Goal: Task Accomplishment & Management: Use online tool/utility

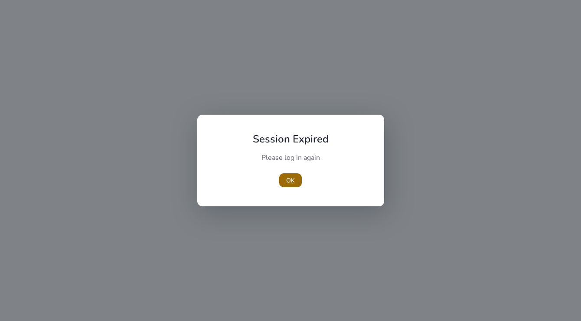
click at [289, 180] on span "OK" at bounding box center [290, 180] width 9 height 9
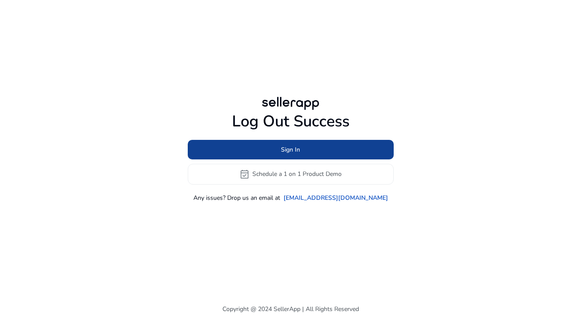
click at [285, 151] on span "Sign In" at bounding box center [290, 149] width 19 height 9
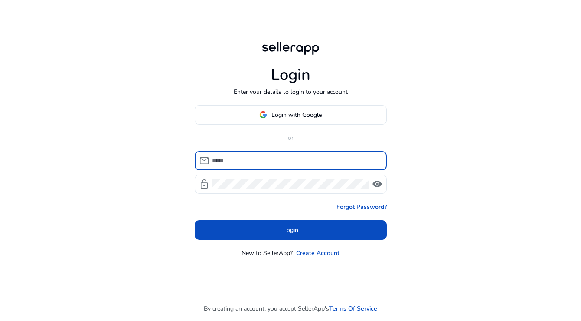
type input "**********"
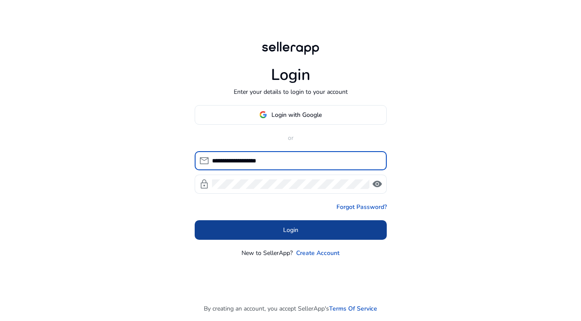
click at [292, 230] on span "Login" at bounding box center [290, 229] width 15 height 9
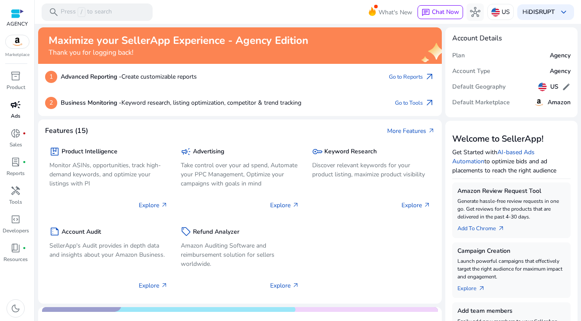
click at [13, 106] on span "campaign" at bounding box center [15, 104] width 10 height 10
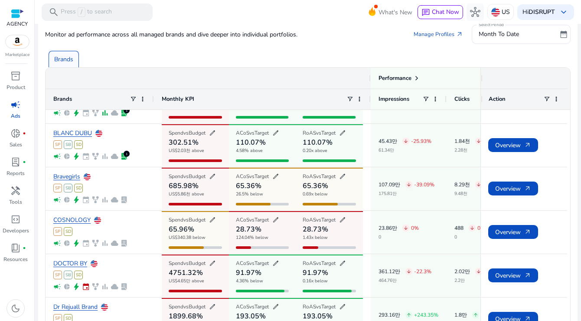
scroll to position [30, 0]
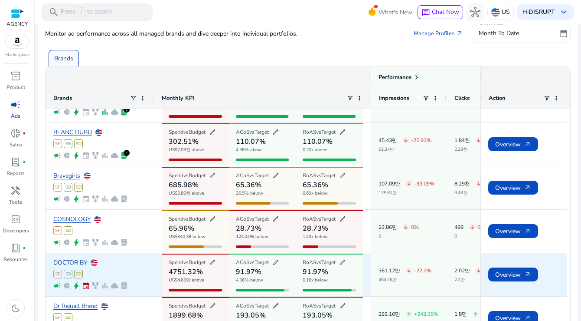
click at [78, 262] on link "DOCTOR BY" at bounding box center [70, 262] width 34 height 7
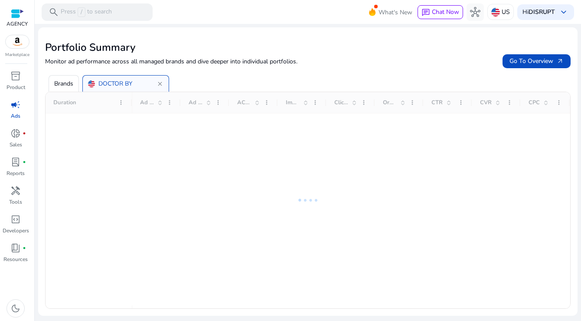
scroll to position [0, 0]
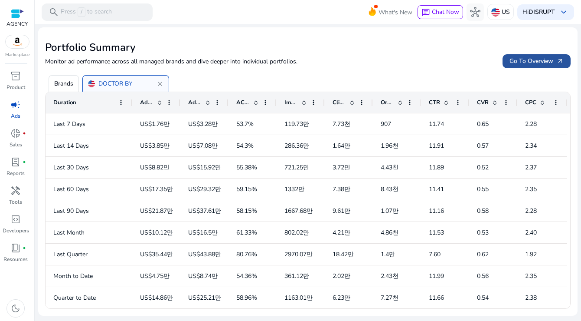
click at [520, 66] on span at bounding box center [537, 61] width 68 height 21
